Goal: Task Accomplishment & Management: Use online tool/utility

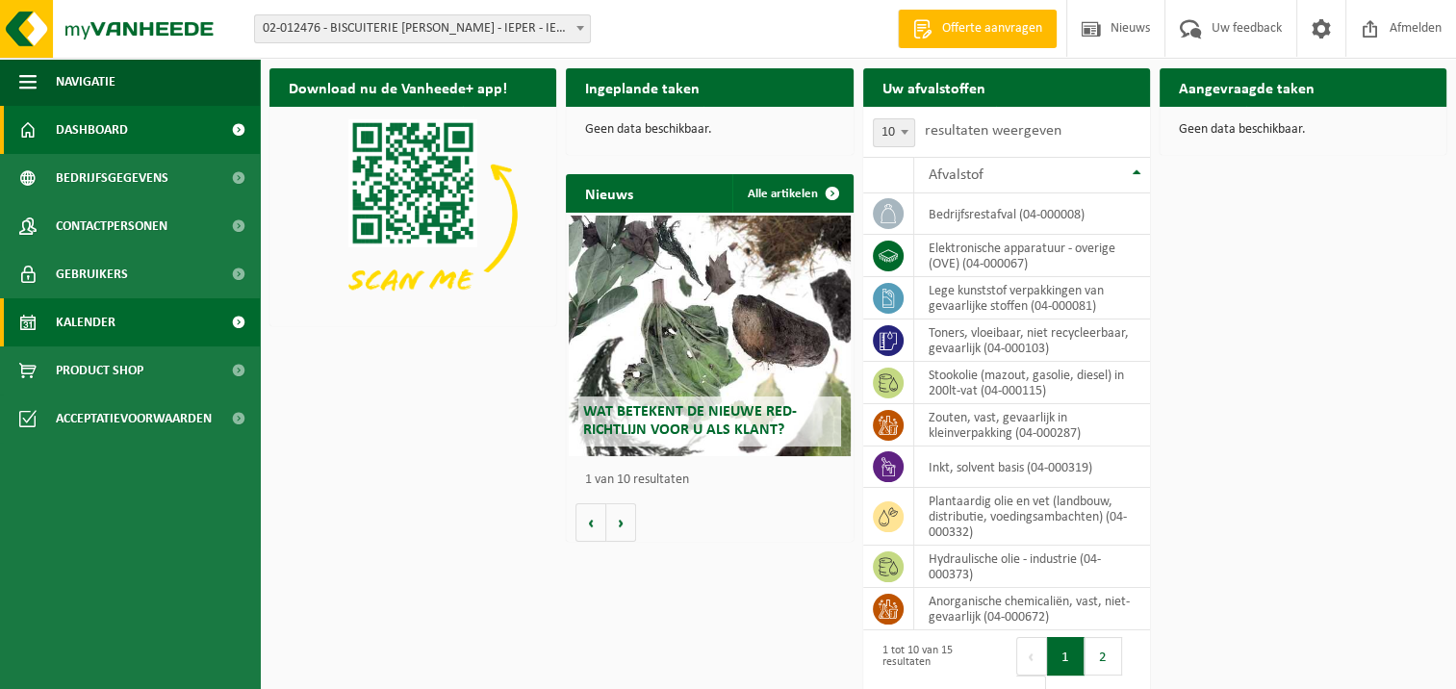
click at [241, 321] on span at bounding box center [238, 322] width 43 height 48
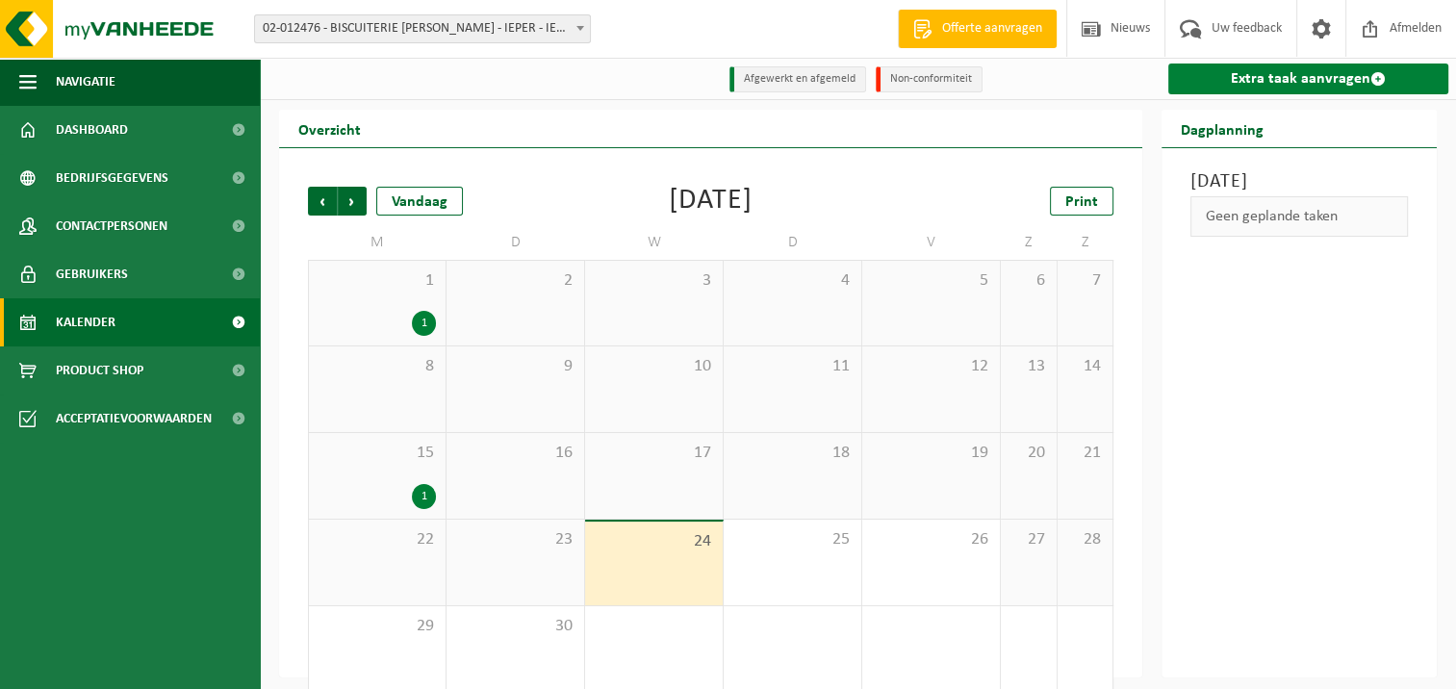
click at [1331, 64] on link "Extra taak aanvragen" at bounding box center [1308, 79] width 280 height 31
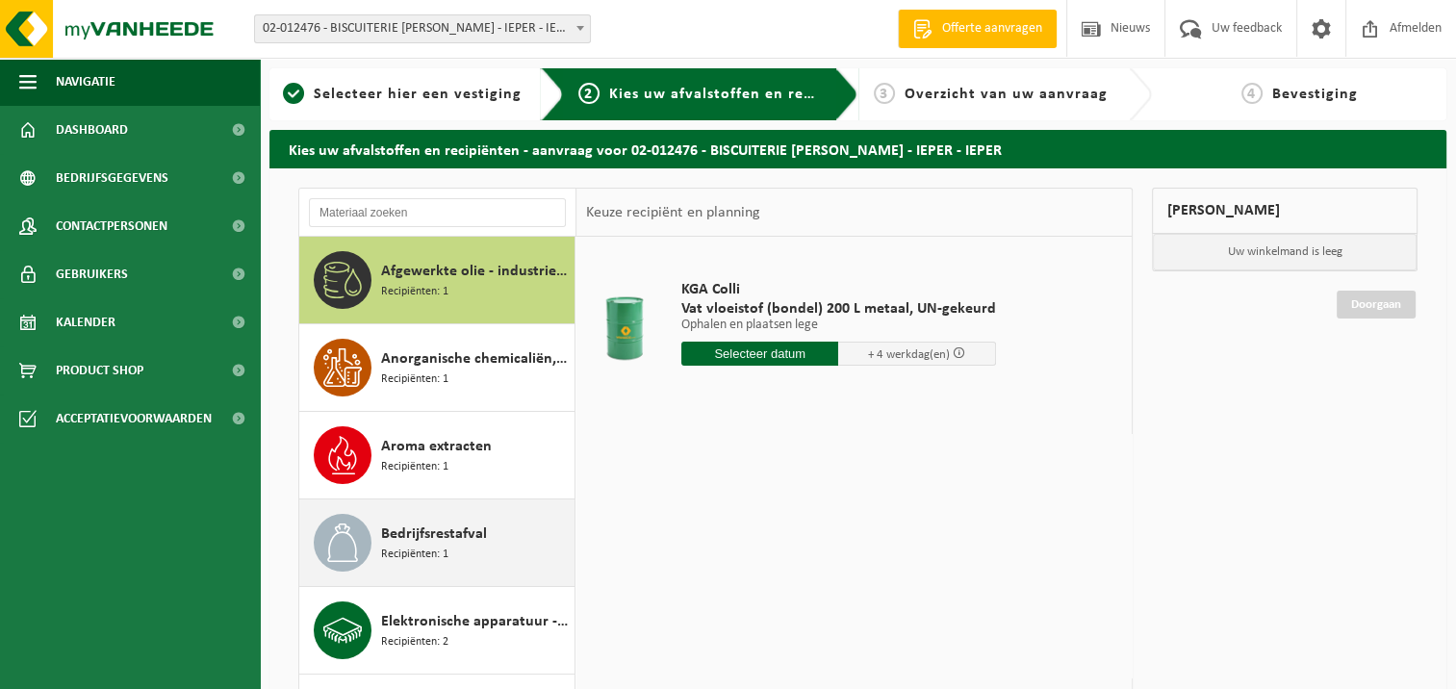
click at [467, 515] on div "Bedrijfsrestafval Recipiënten: 1" at bounding box center [475, 543] width 189 height 58
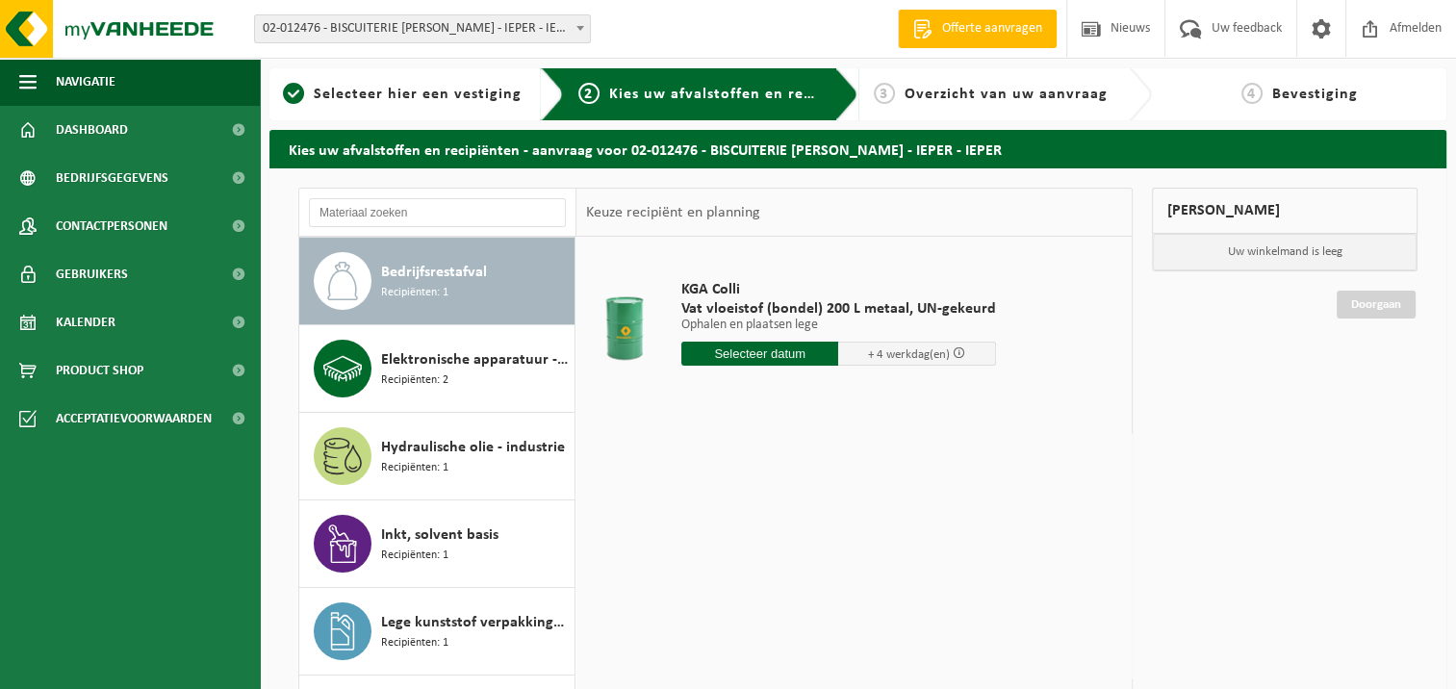
scroll to position [262, 0]
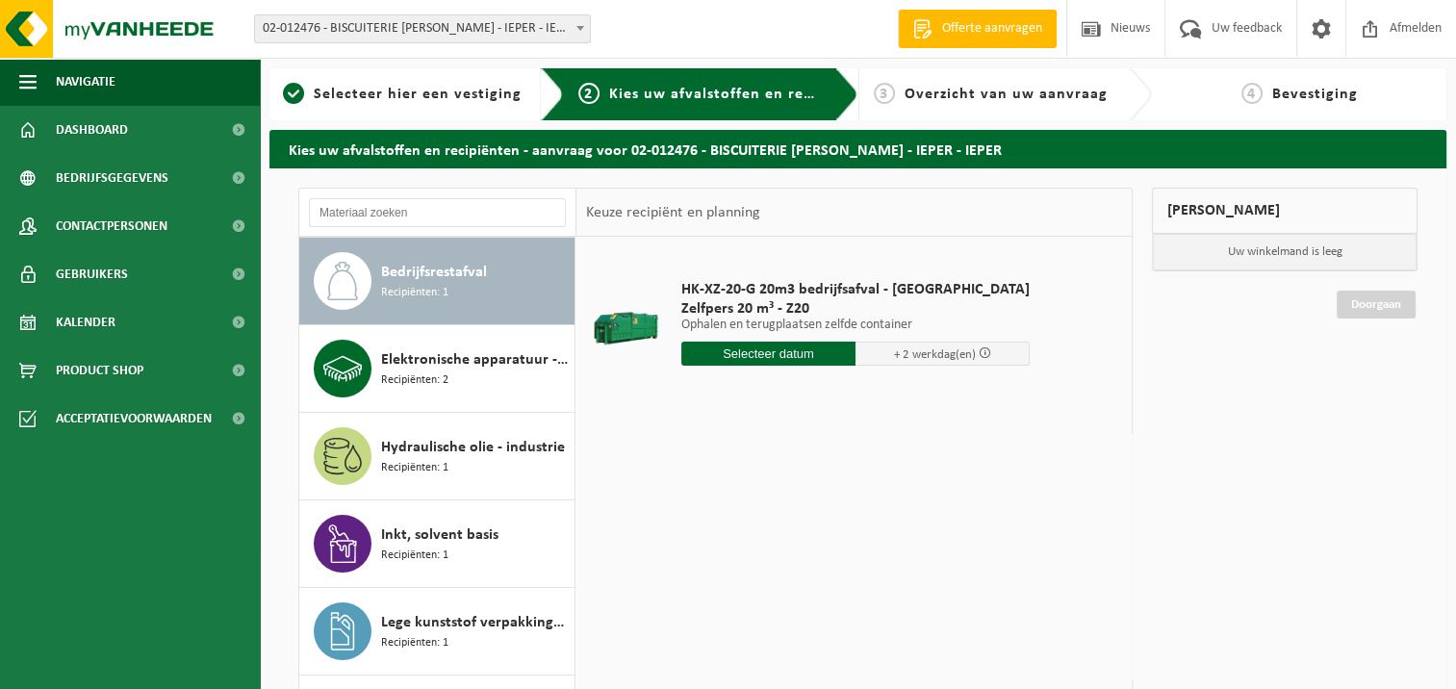
click at [759, 350] on input "text" at bounding box center [768, 354] width 174 height 24
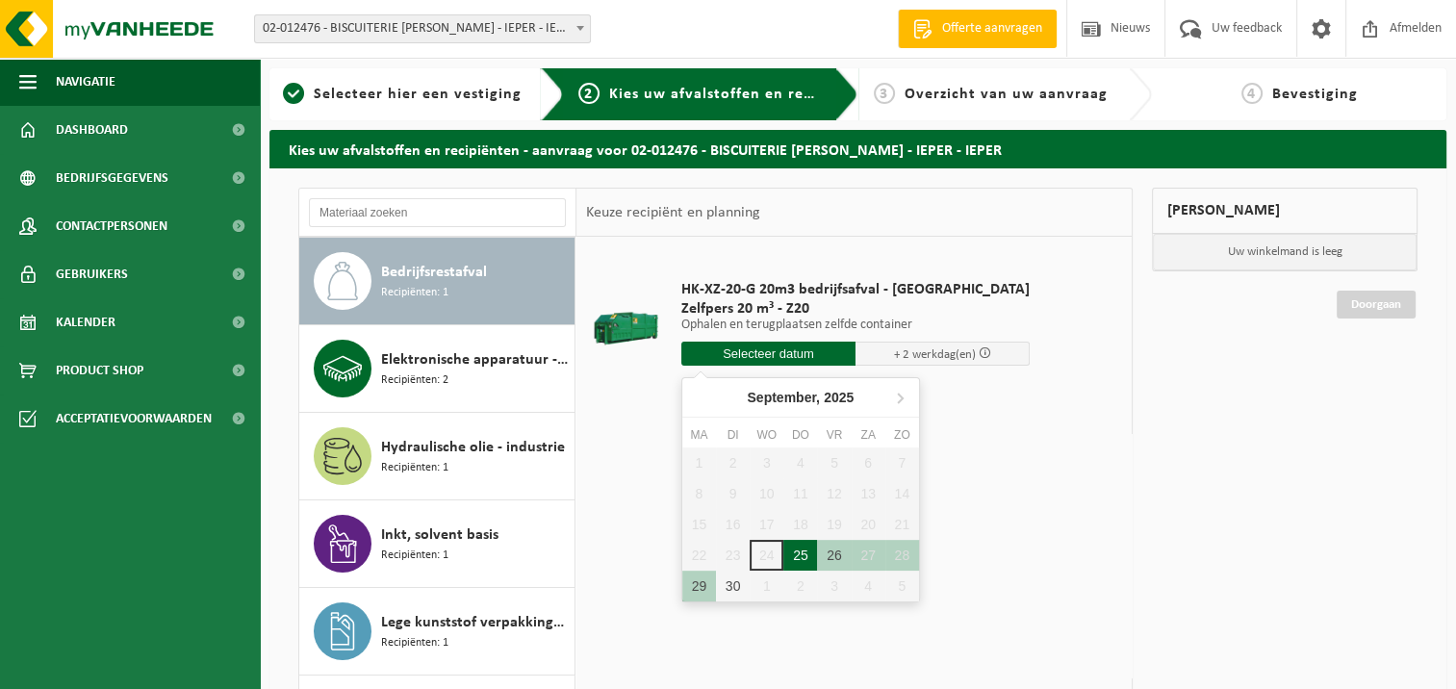
click at [799, 553] on div "25" at bounding box center [800, 555] width 34 height 31
type input "Van [DATE]"
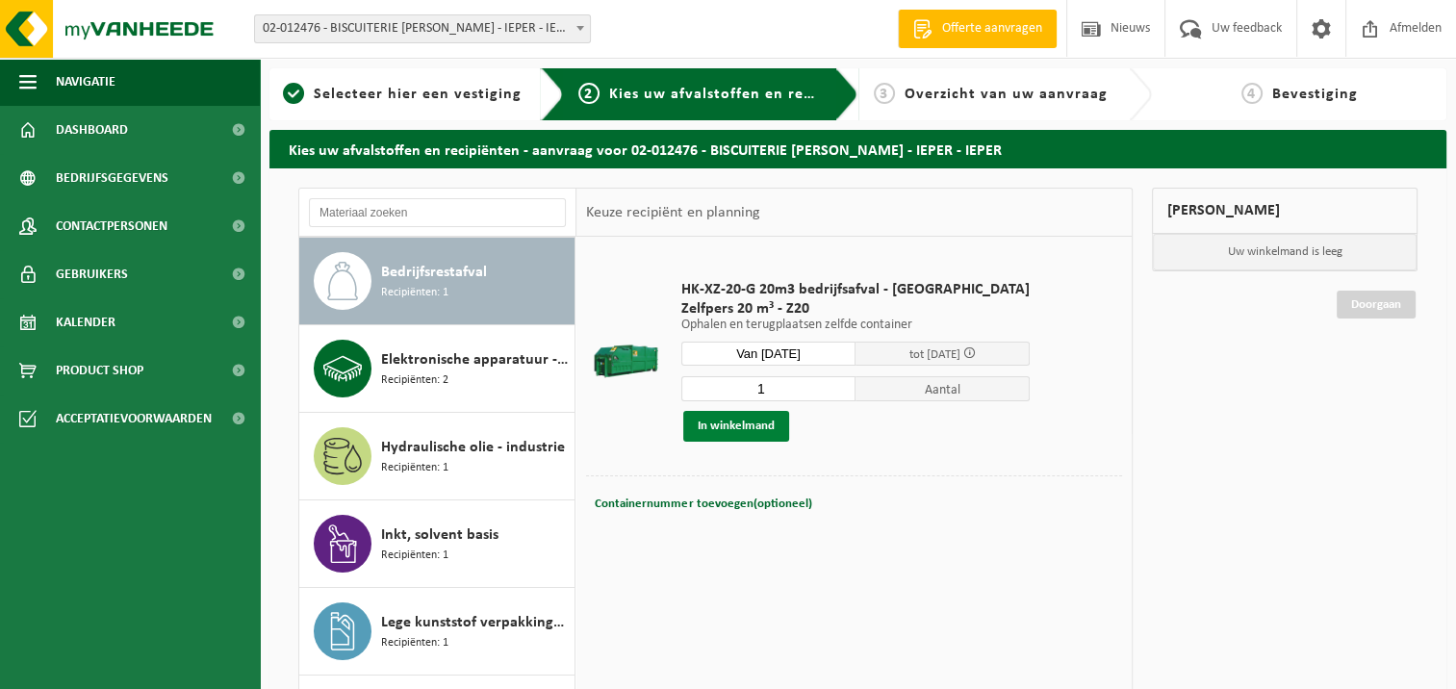
click at [741, 423] on button "In winkelmand" at bounding box center [736, 426] width 106 height 31
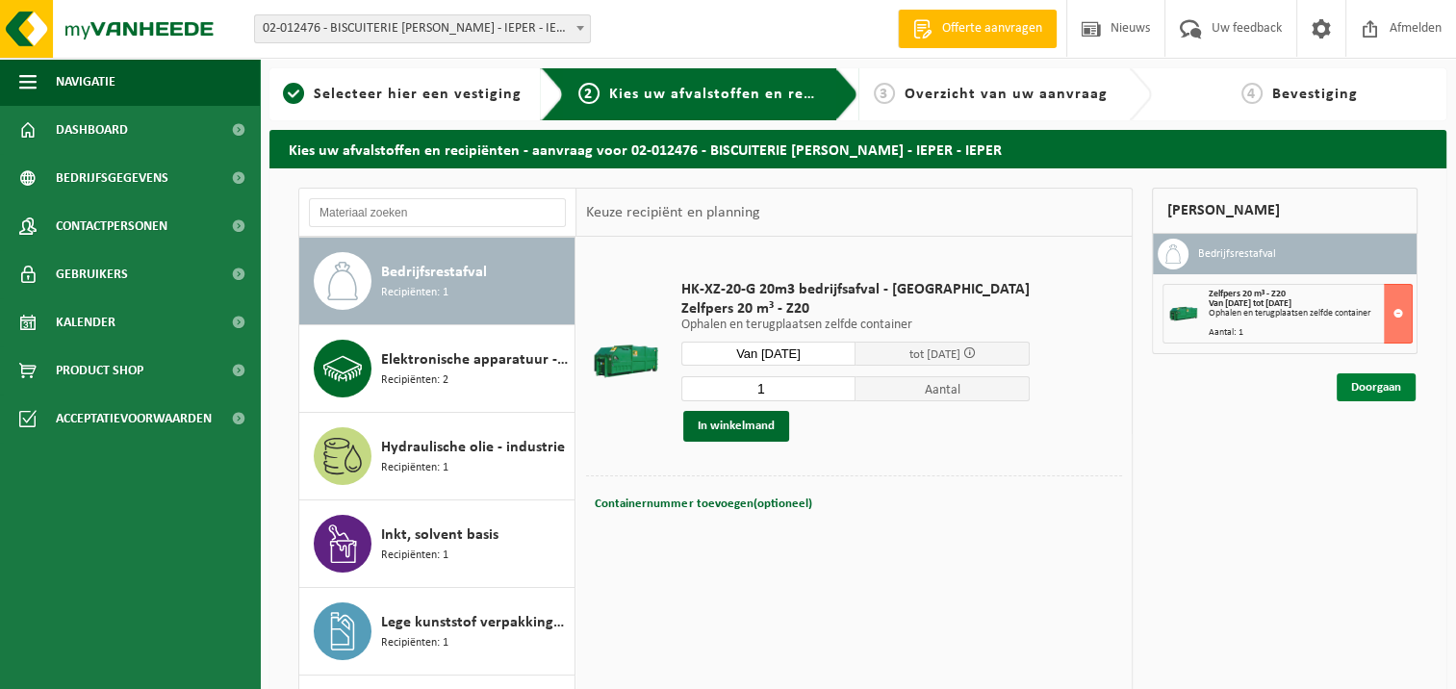
click at [1371, 387] on link "Doorgaan" at bounding box center [1376, 387] width 79 height 28
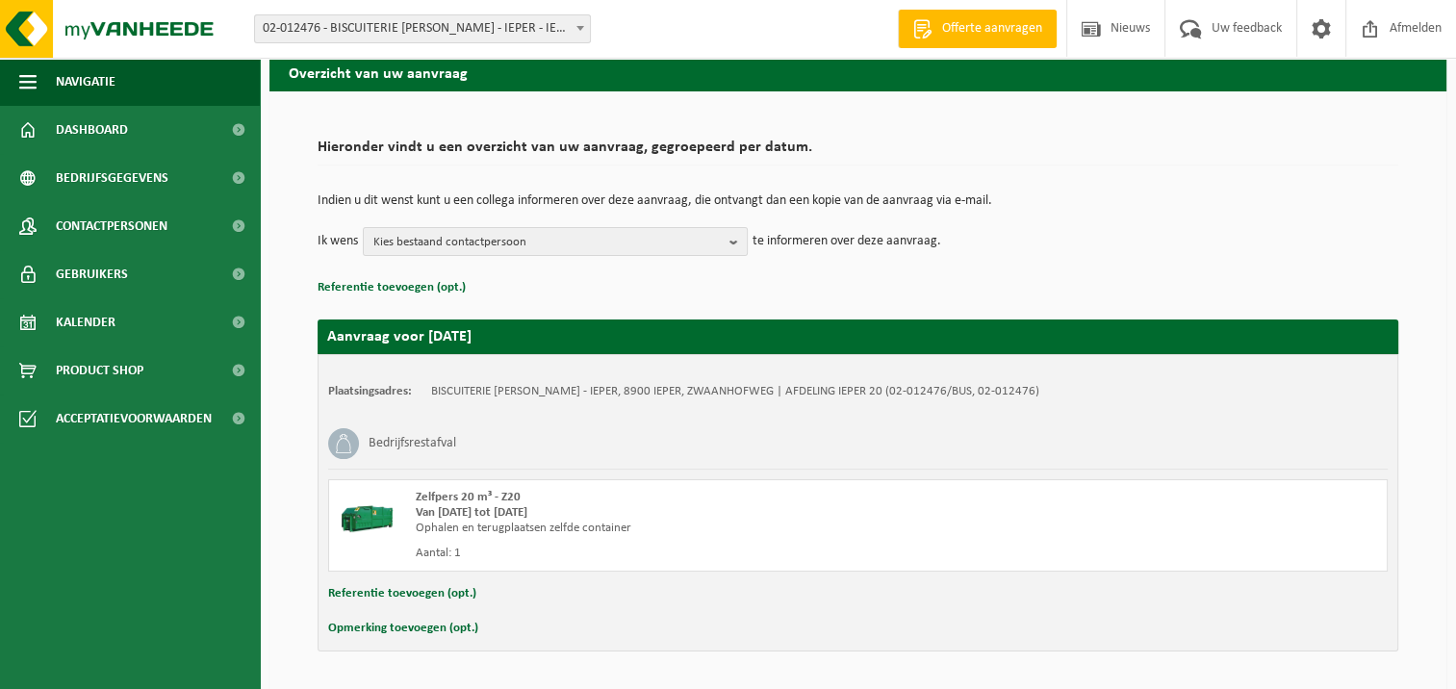
scroll to position [135, 0]
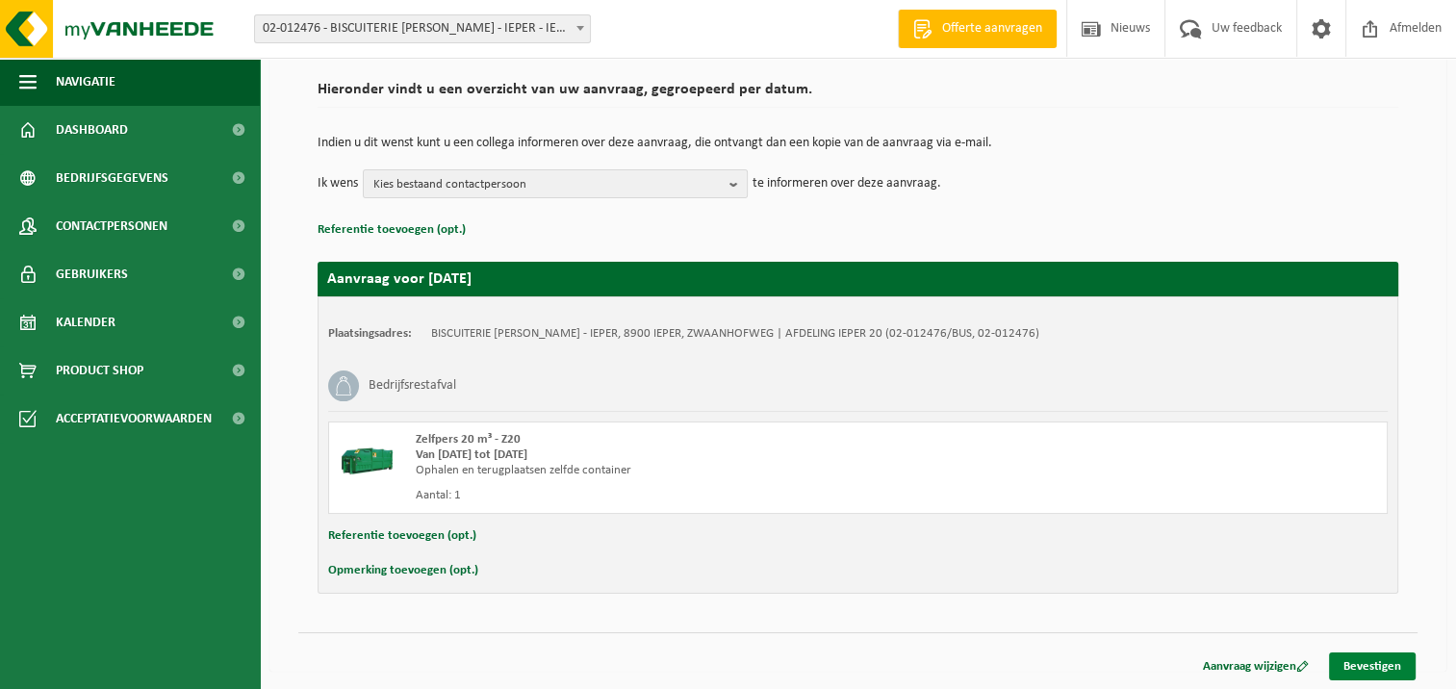
click at [1370, 654] on link "Bevestigen" at bounding box center [1372, 666] width 87 height 28
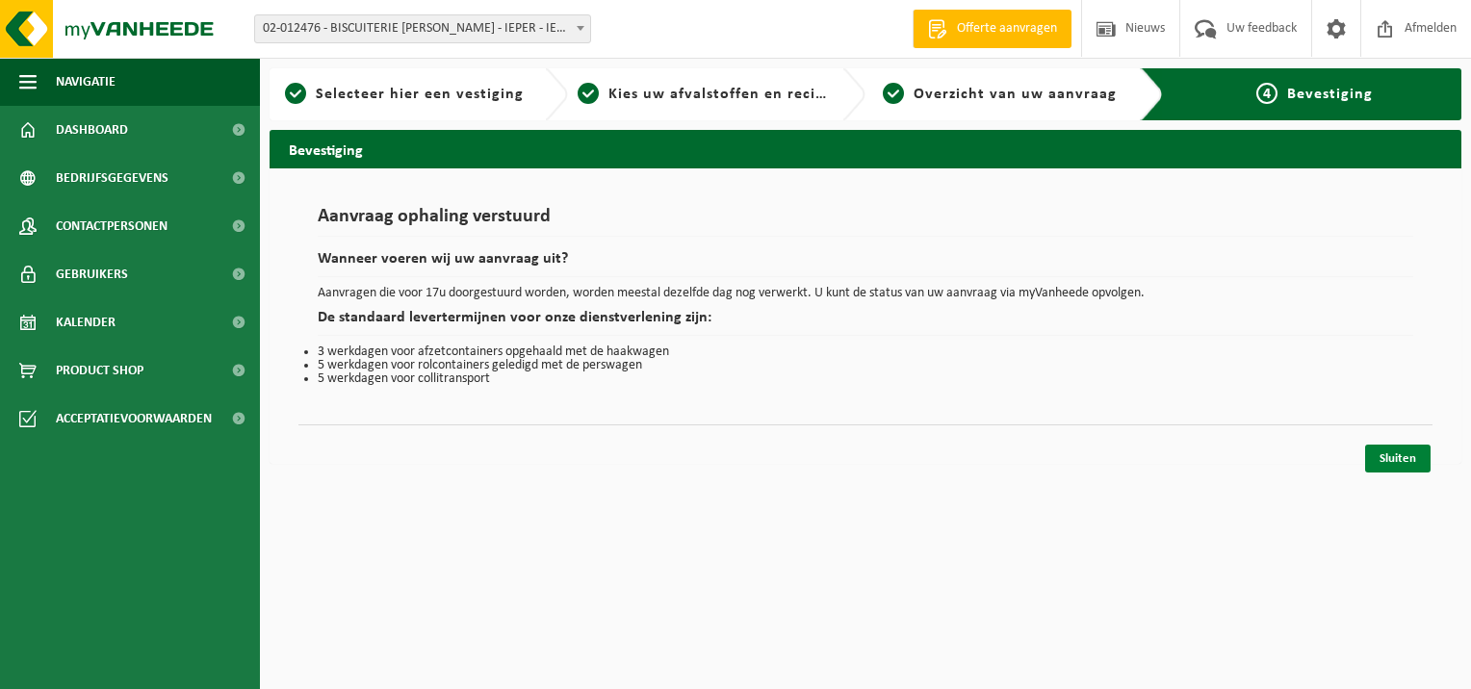
click at [1402, 462] on link "Sluiten" at bounding box center [1397, 459] width 65 height 28
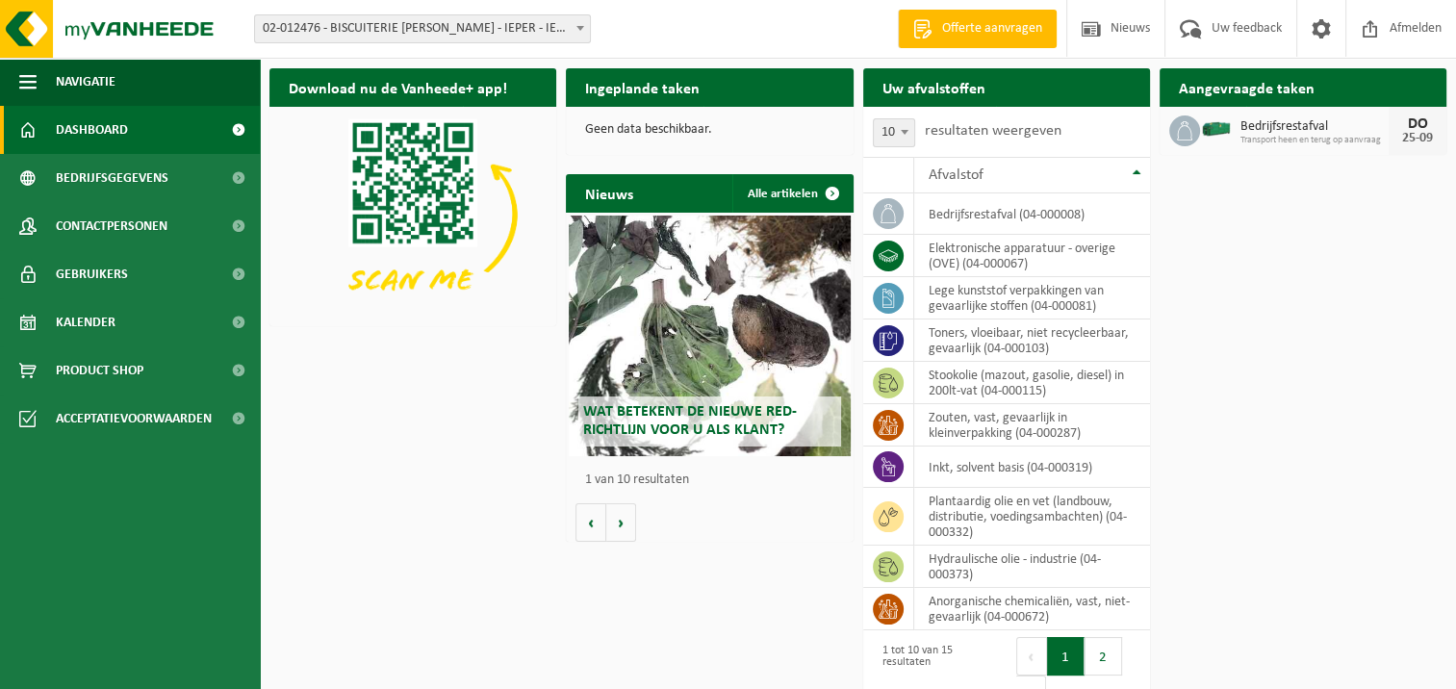
click at [1308, 186] on div "Download nu de Vanheede+ app! Verberg Ingeplande taken Bekijk uw kalender Geen …" at bounding box center [858, 349] width 1187 height 581
